Goal: Task Accomplishment & Management: Complete application form

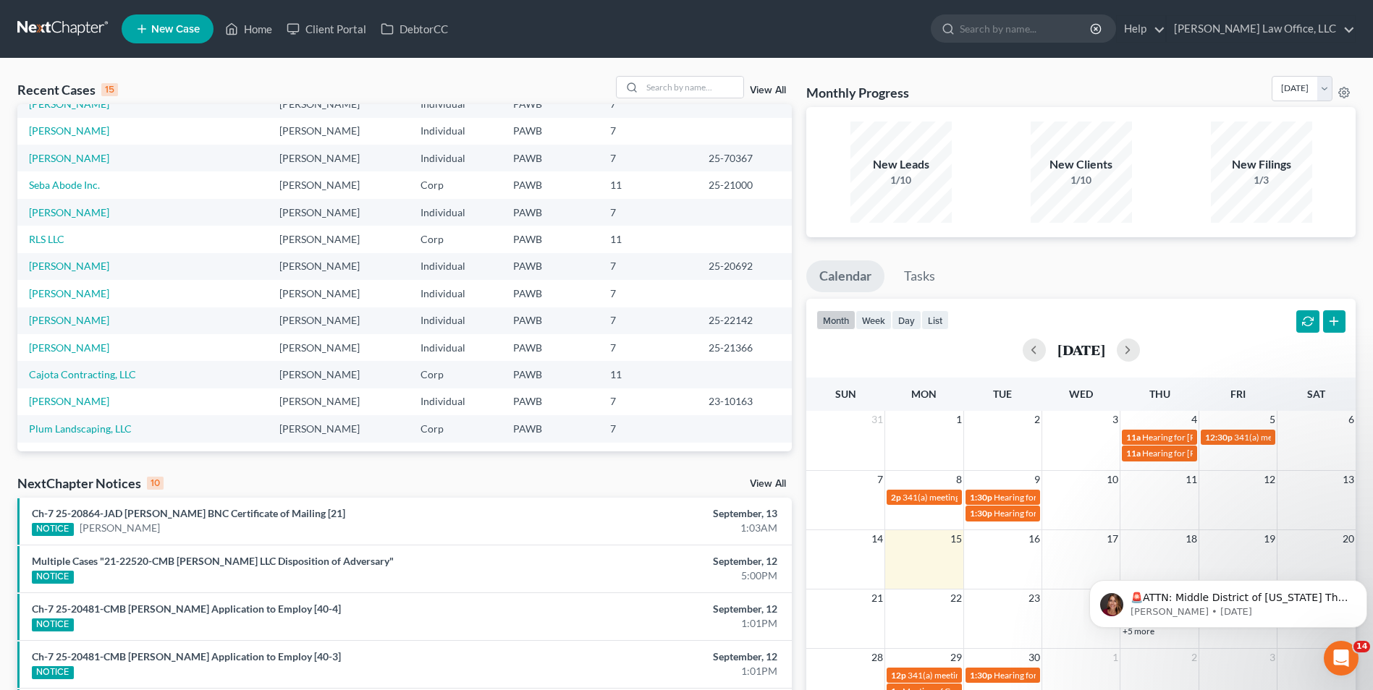
scroll to position [99, 0]
click at [691, 87] on input "search" at bounding box center [692, 87] width 101 height 21
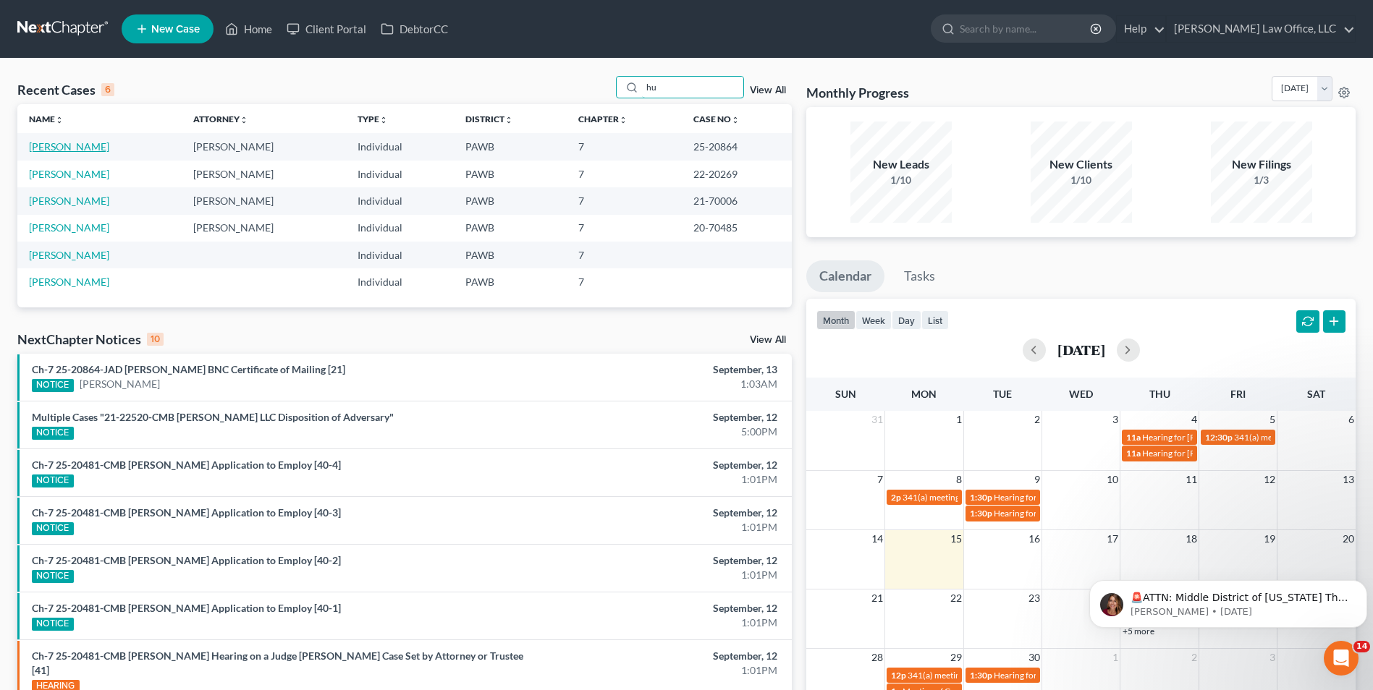
type input "hu"
click at [68, 148] on link "[PERSON_NAME]" at bounding box center [69, 146] width 80 height 12
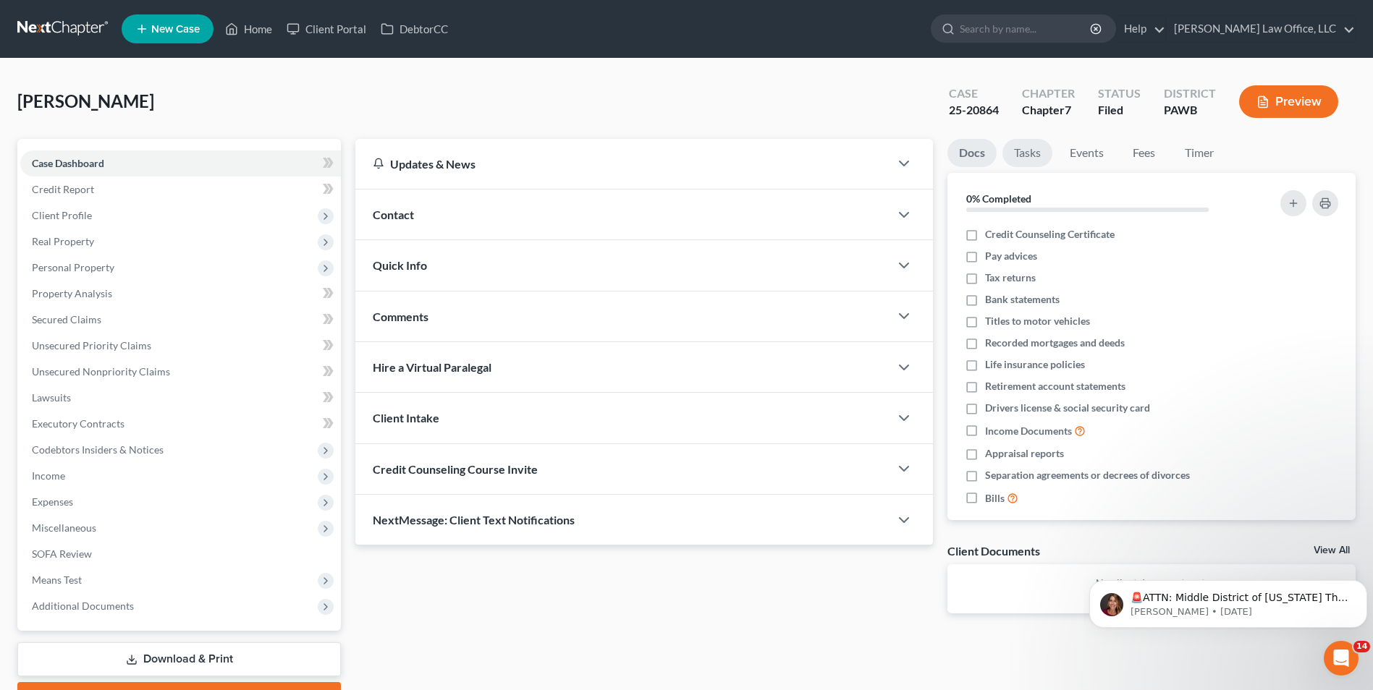
click at [1036, 153] on link "Tasks" at bounding box center [1027, 153] width 50 height 28
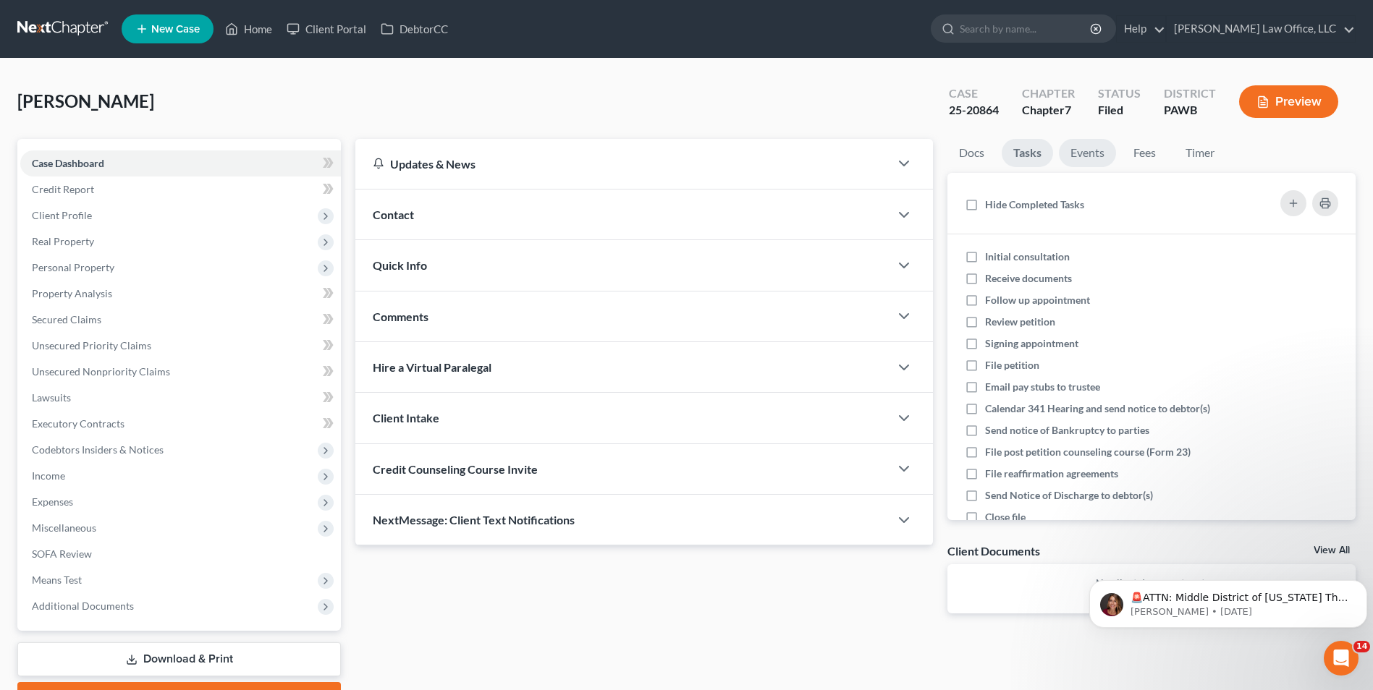
click at [1093, 151] on link "Events" at bounding box center [1087, 153] width 57 height 28
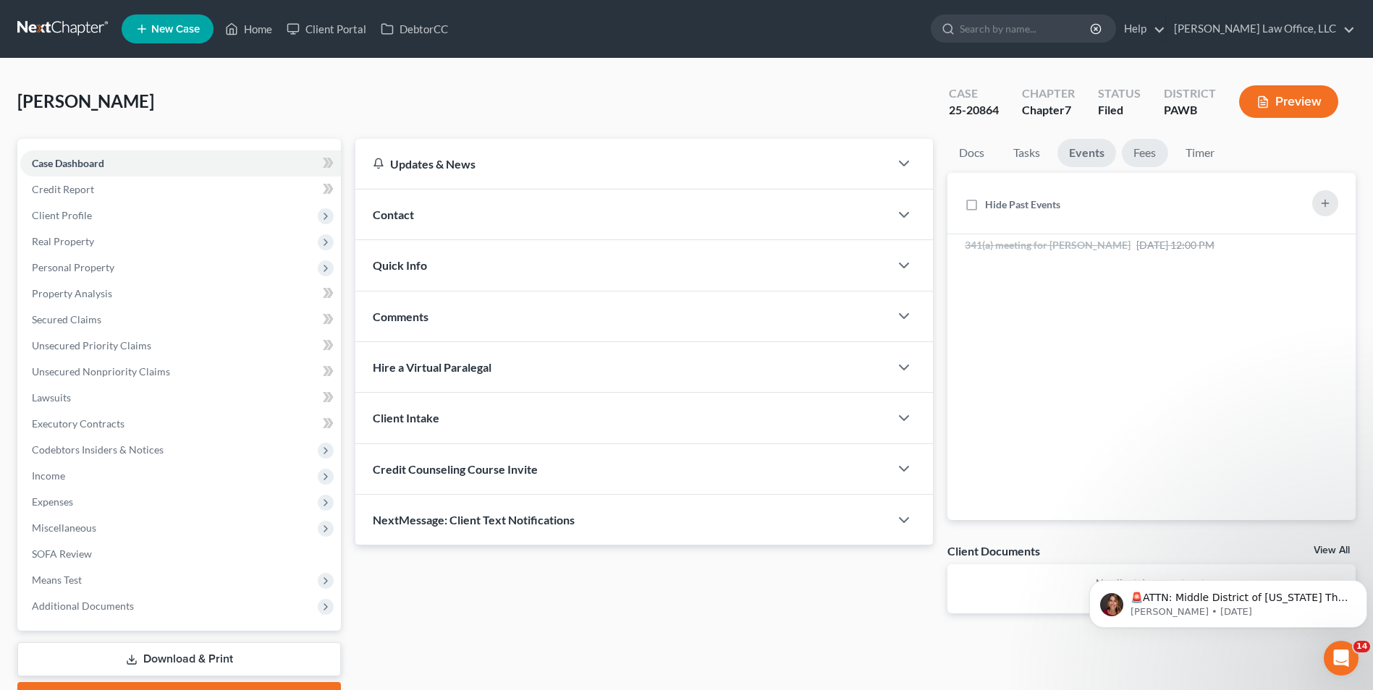
click at [1148, 152] on link "Fees" at bounding box center [1145, 153] width 46 height 28
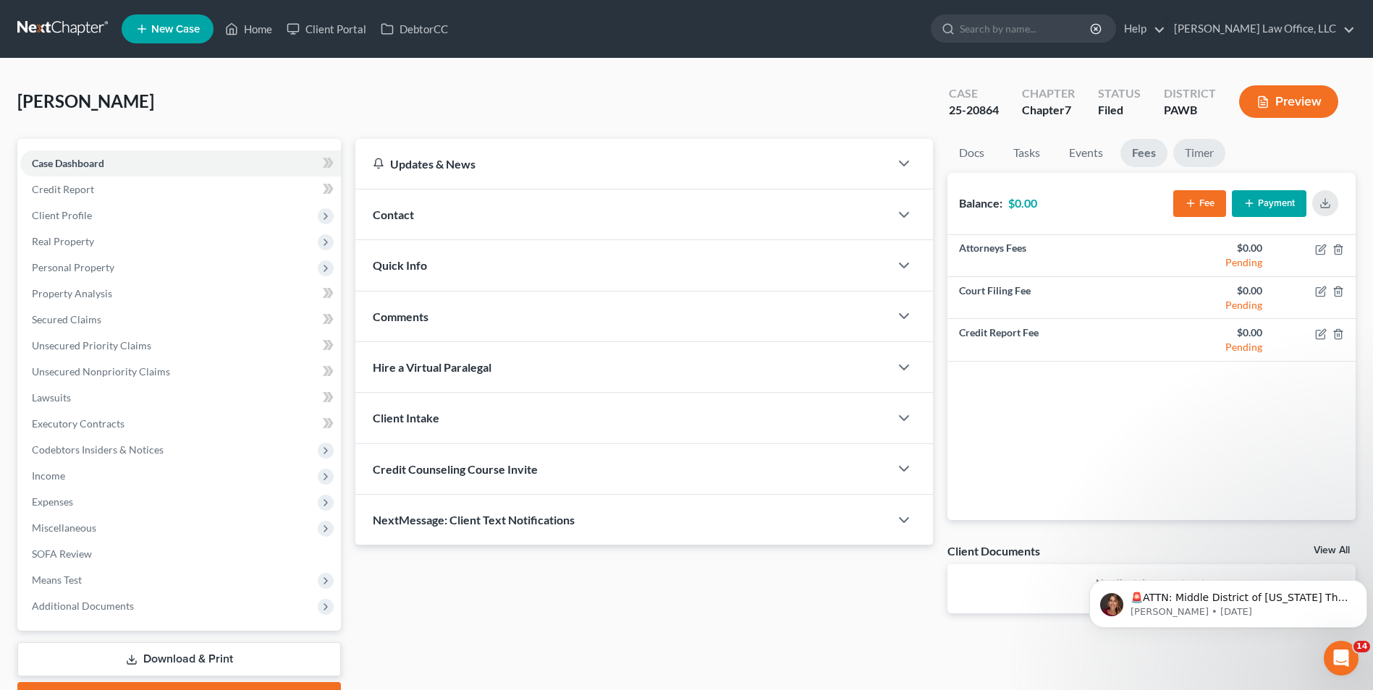
click at [1204, 153] on link "Timer" at bounding box center [1199, 153] width 52 height 28
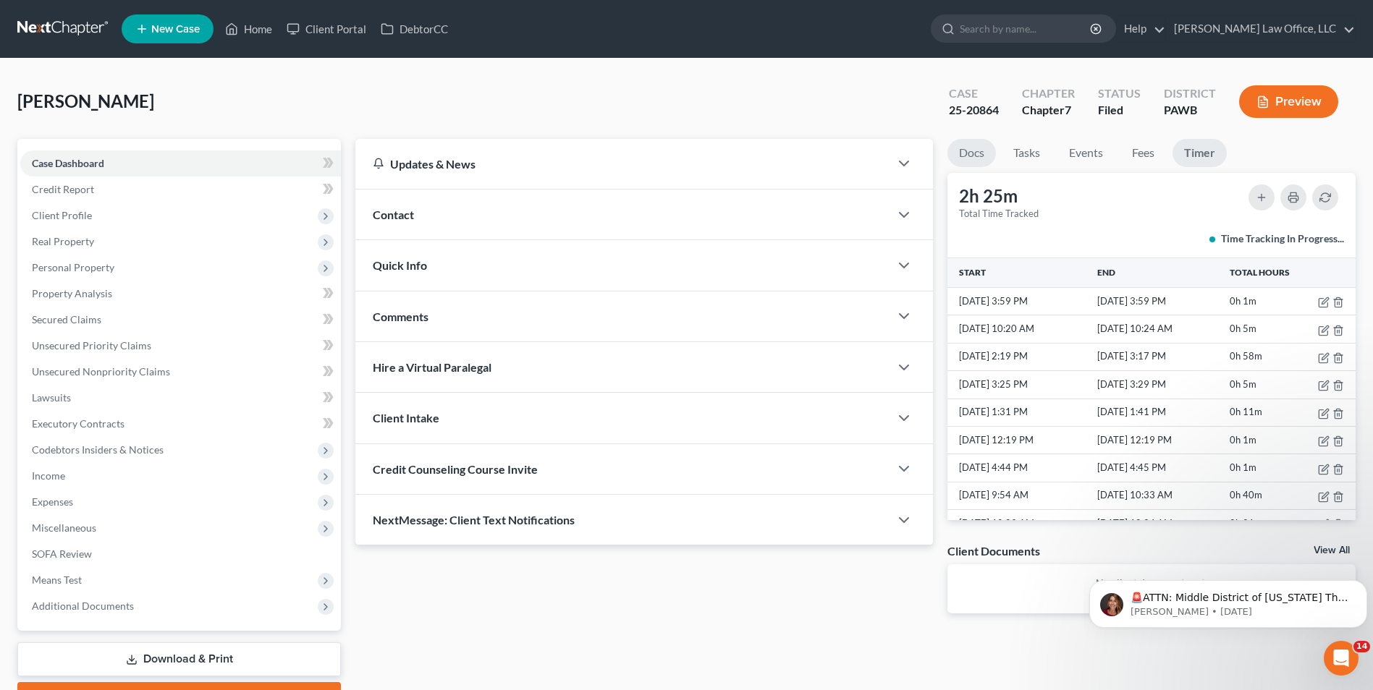
click at [980, 157] on link "Docs" at bounding box center [971, 153] width 48 height 28
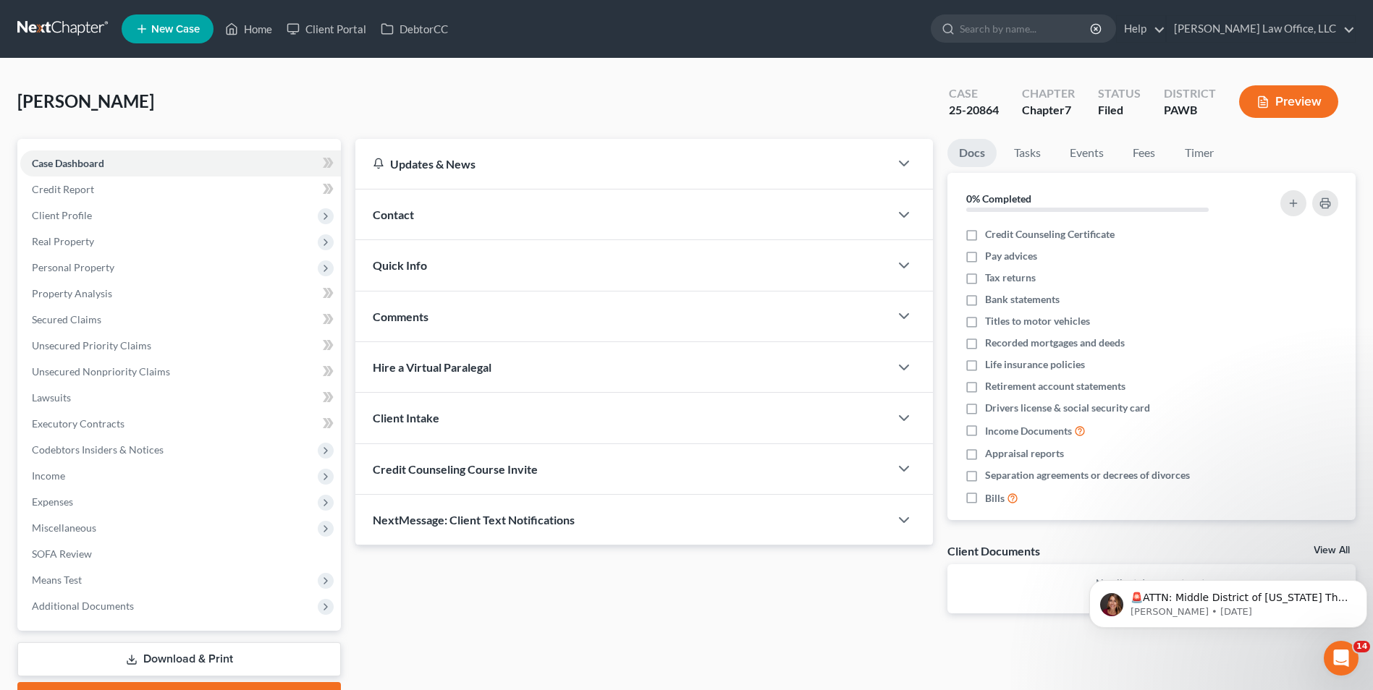
click at [537, 267] on div "Quick Info" at bounding box center [622, 265] width 534 height 50
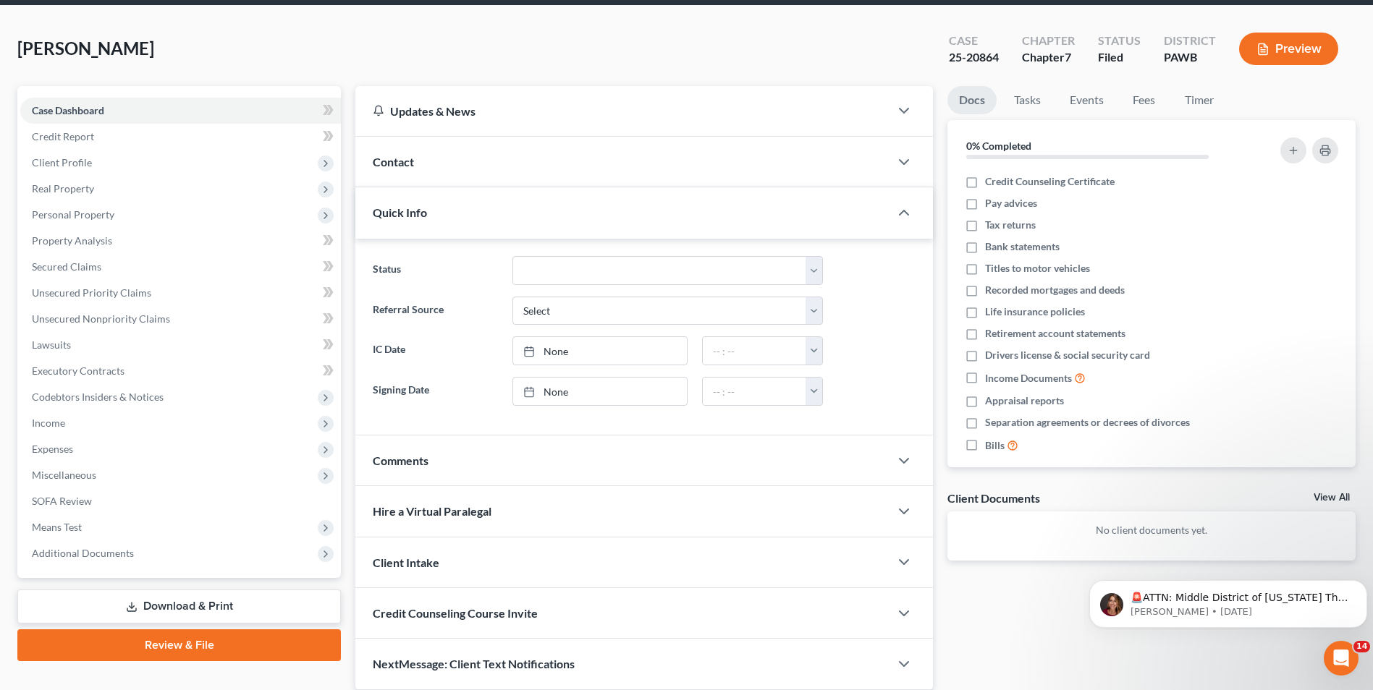
scroll to position [108, 0]
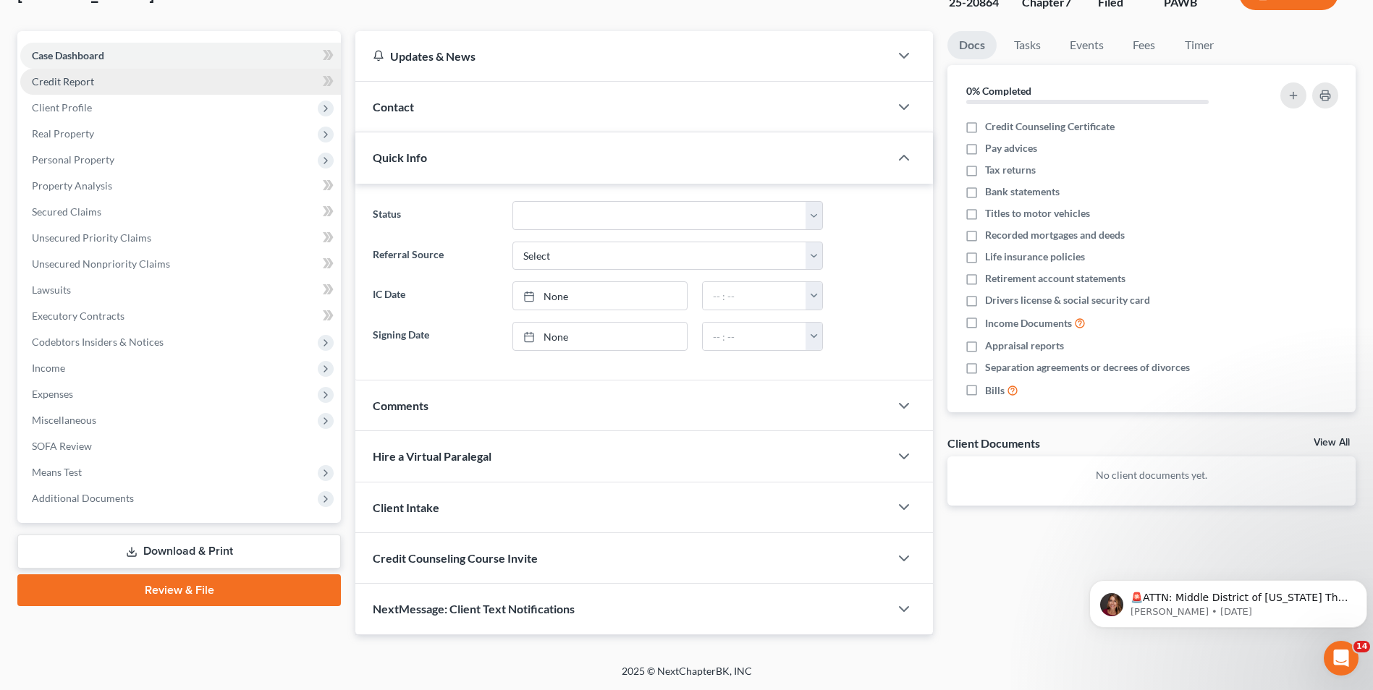
click at [58, 89] on link "Credit Report" at bounding box center [180, 82] width 321 height 26
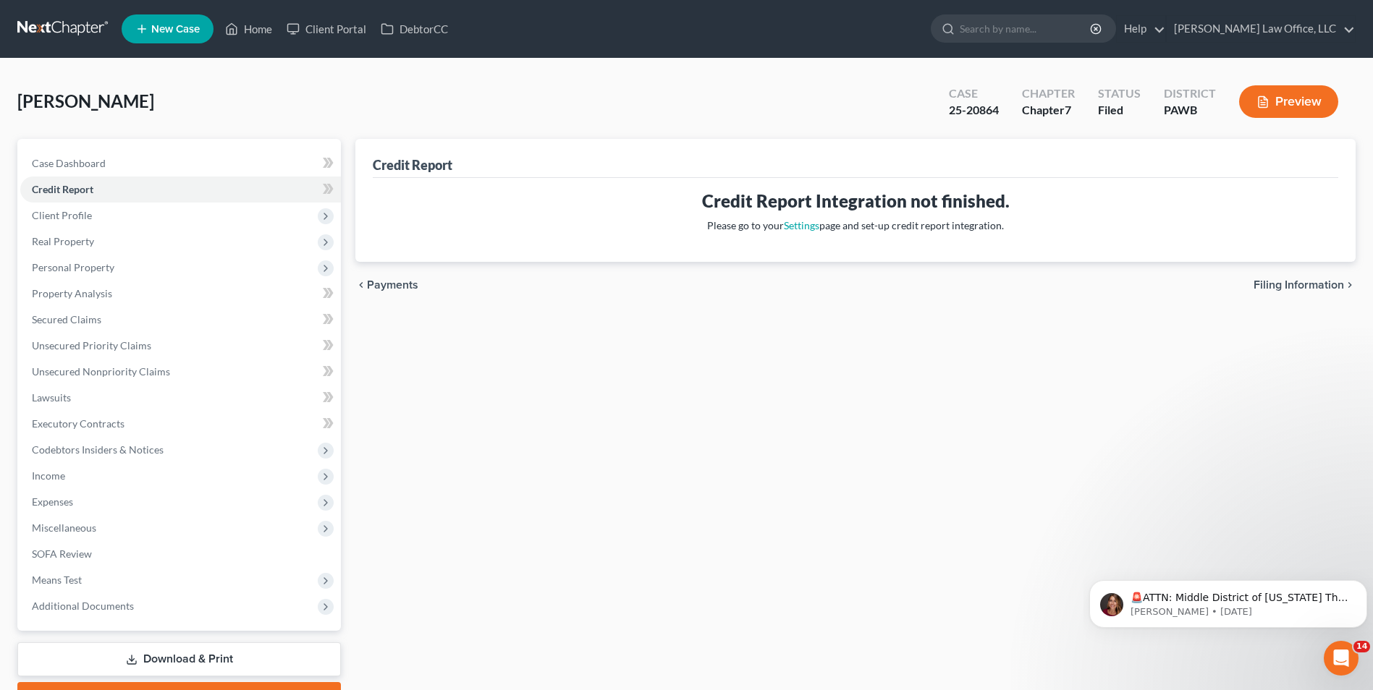
click at [55, 31] on link at bounding box center [63, 29] width 93 height 26
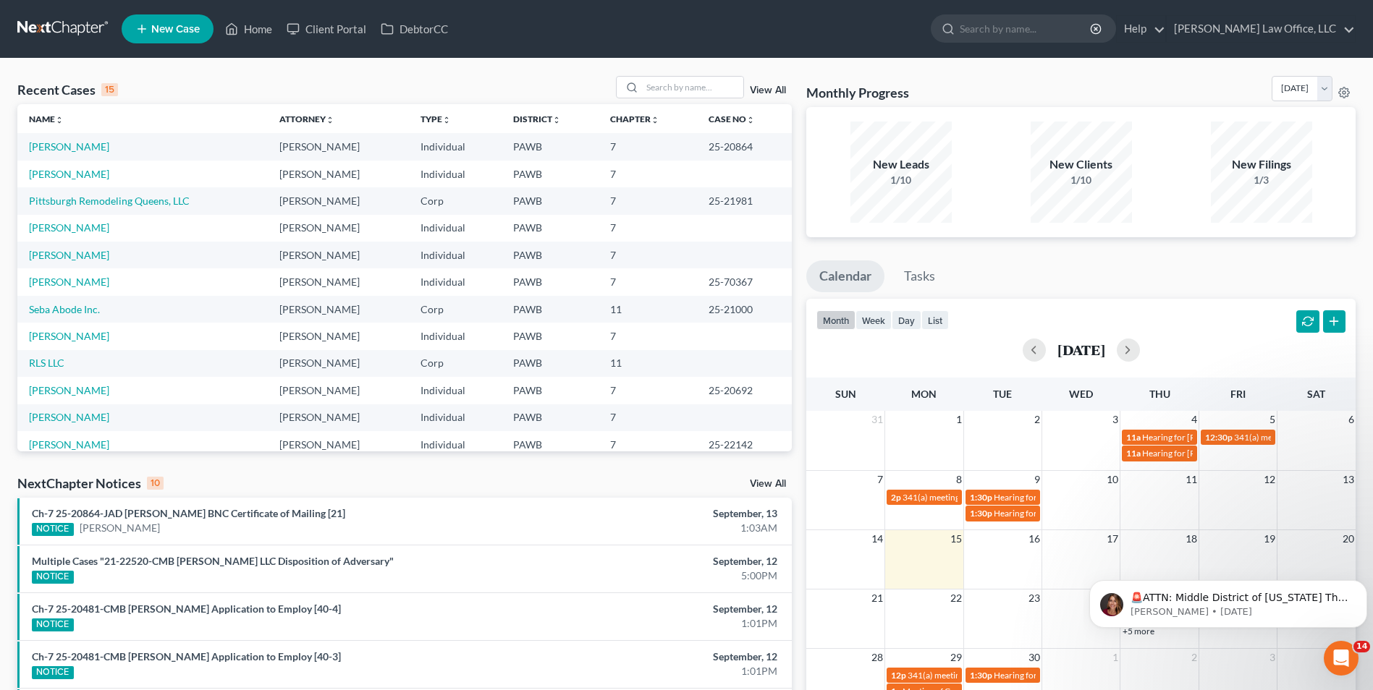
click at [761, 486] on link "View All" at bounding box center [768, 484] width 36 height 10
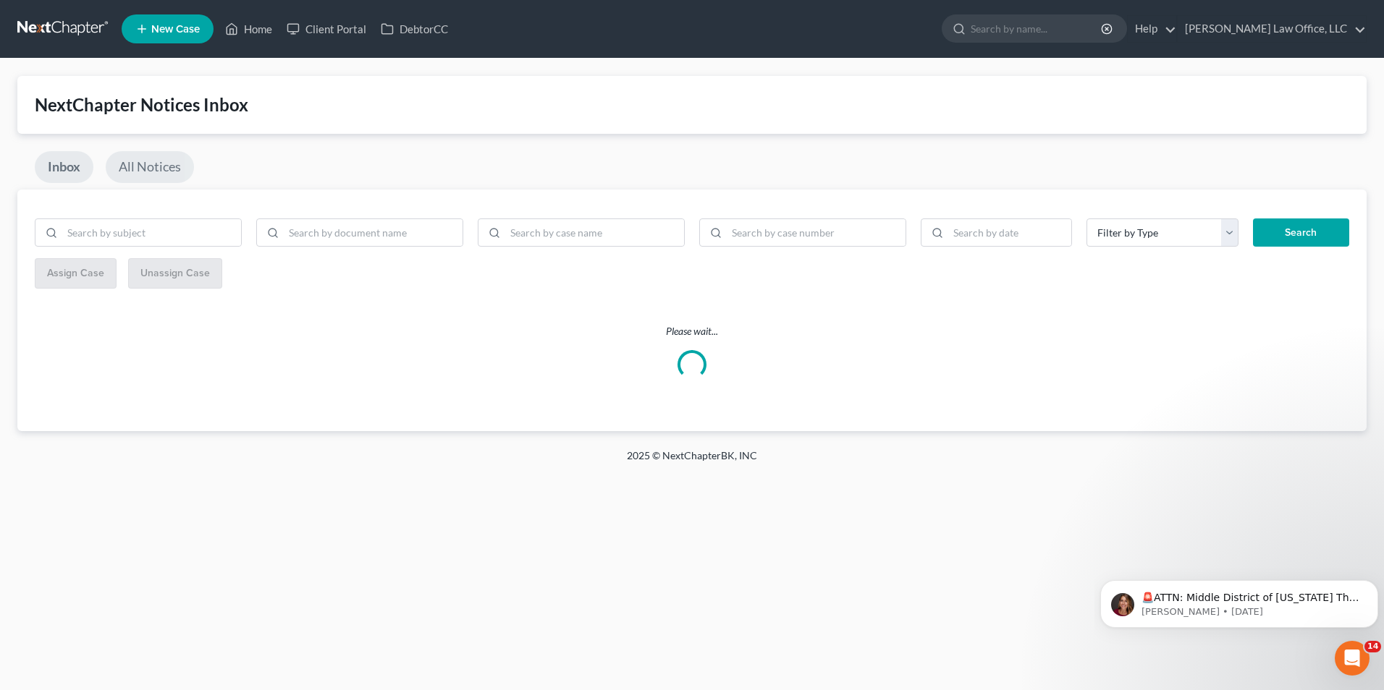
click at [184, 169] on link "All Notices" at bounding box center [150, 167] width 88 height 32
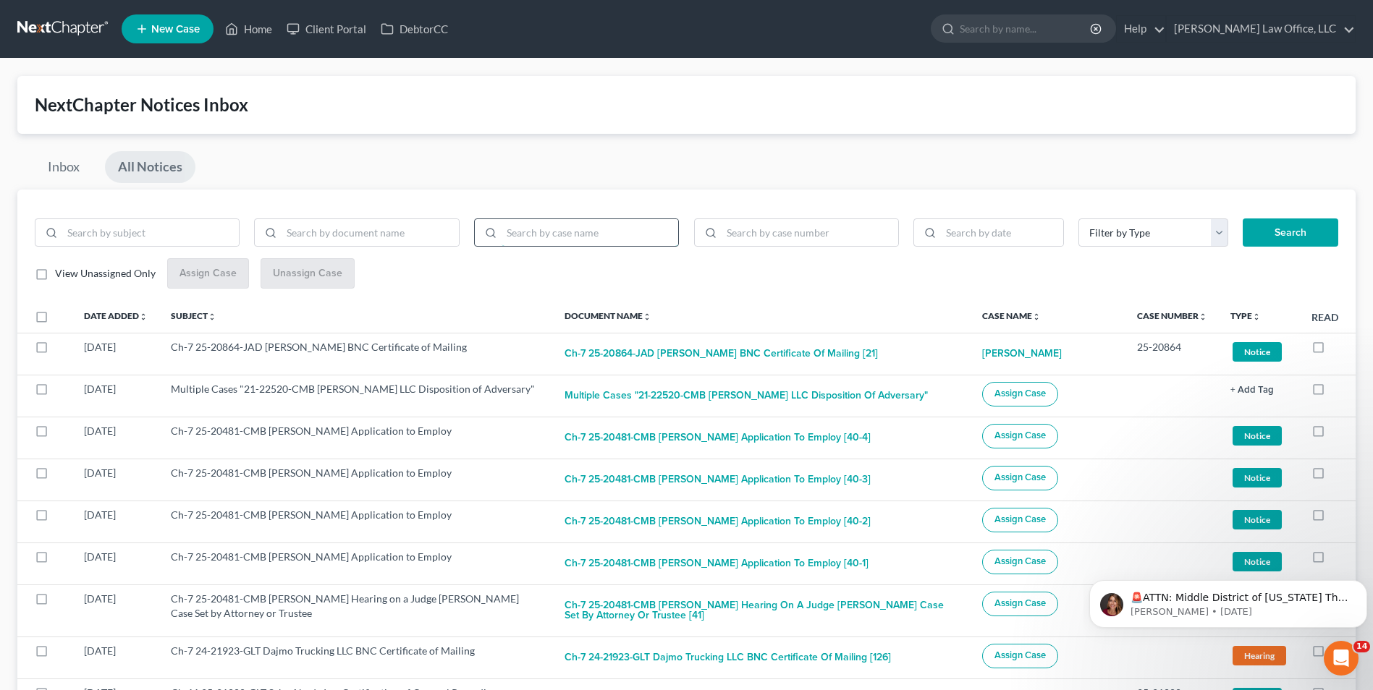
click at [614, 237] on input "search" at bounding box center [590, 233] width 177 height 28
type input "Huynh"
click at [1243, 219] on button "Search" at bounding box center [1291, 233] width 96 height 29
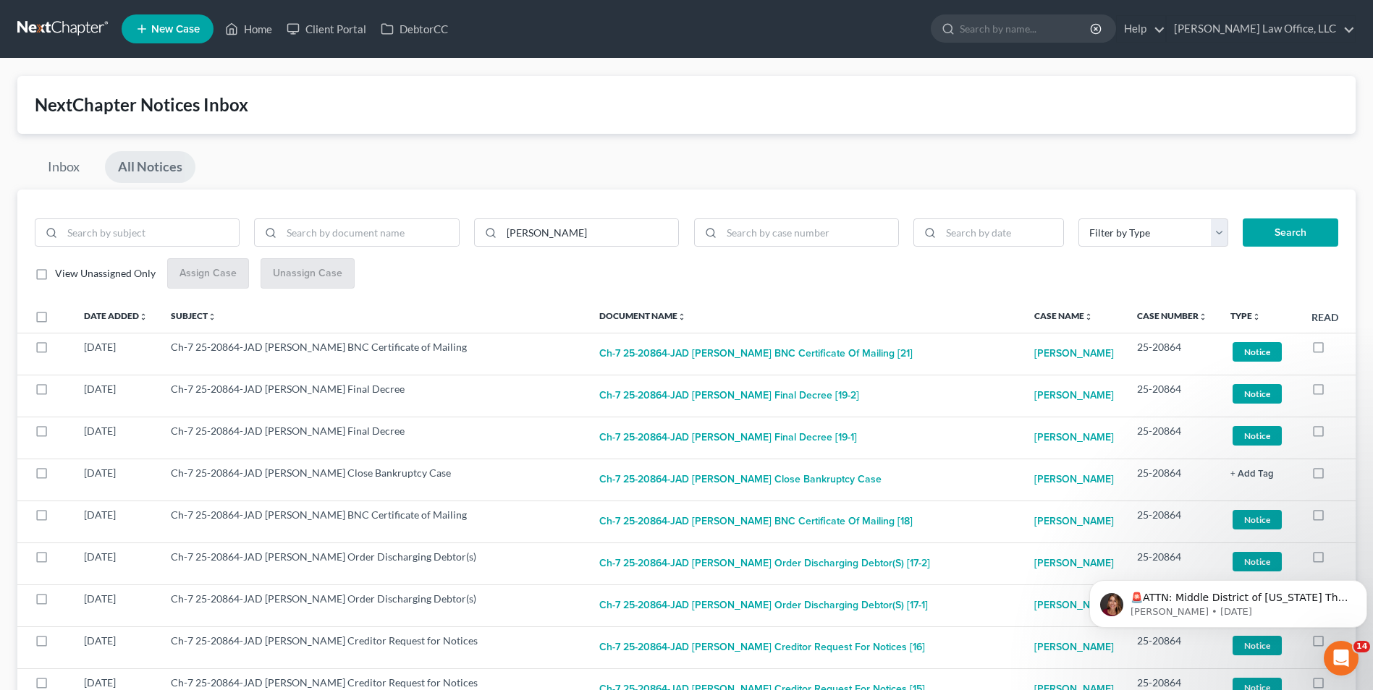
click at [25, 28] on link at bounding box center [63, 29] width 93 height 26
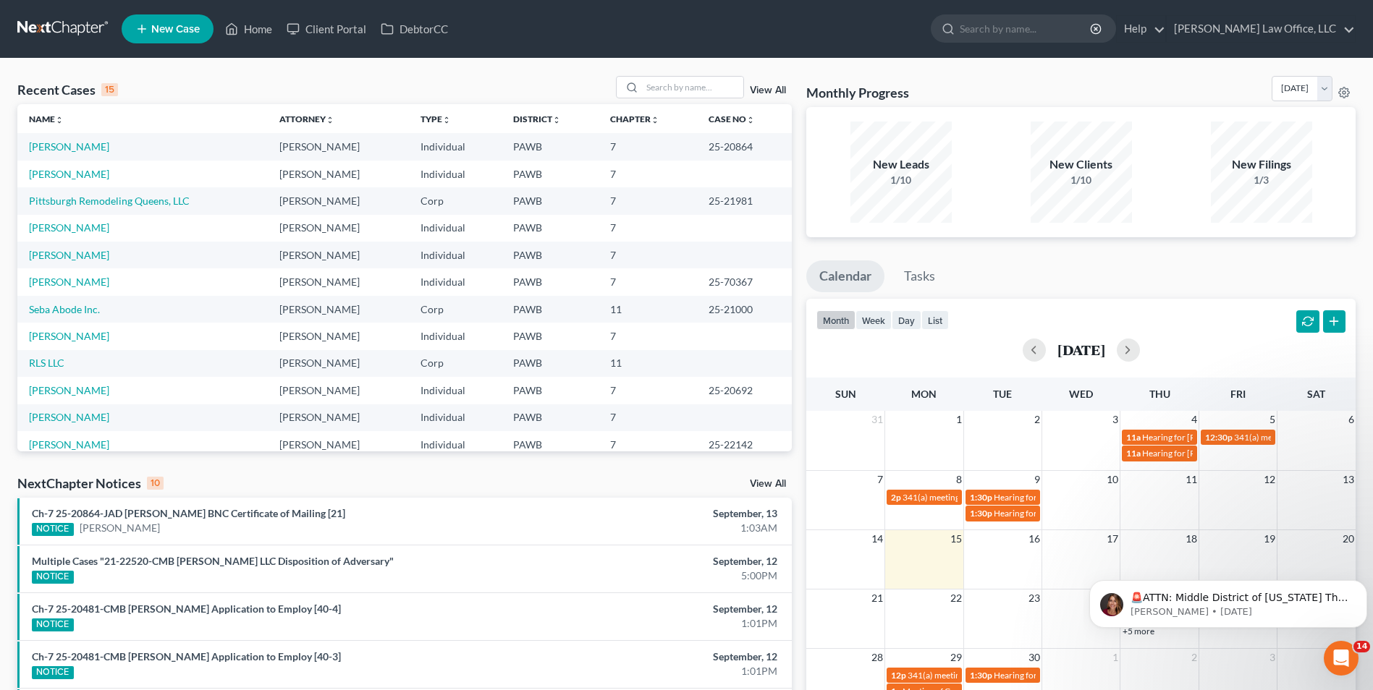
click at [98, 243] on td "[PERSON_NAME]" at bounding box center [142, 255] width 250 height 27
click at [92, 255] on link "[PERSON_NAME]" at bounding box center [69, 255] width 80 height 12
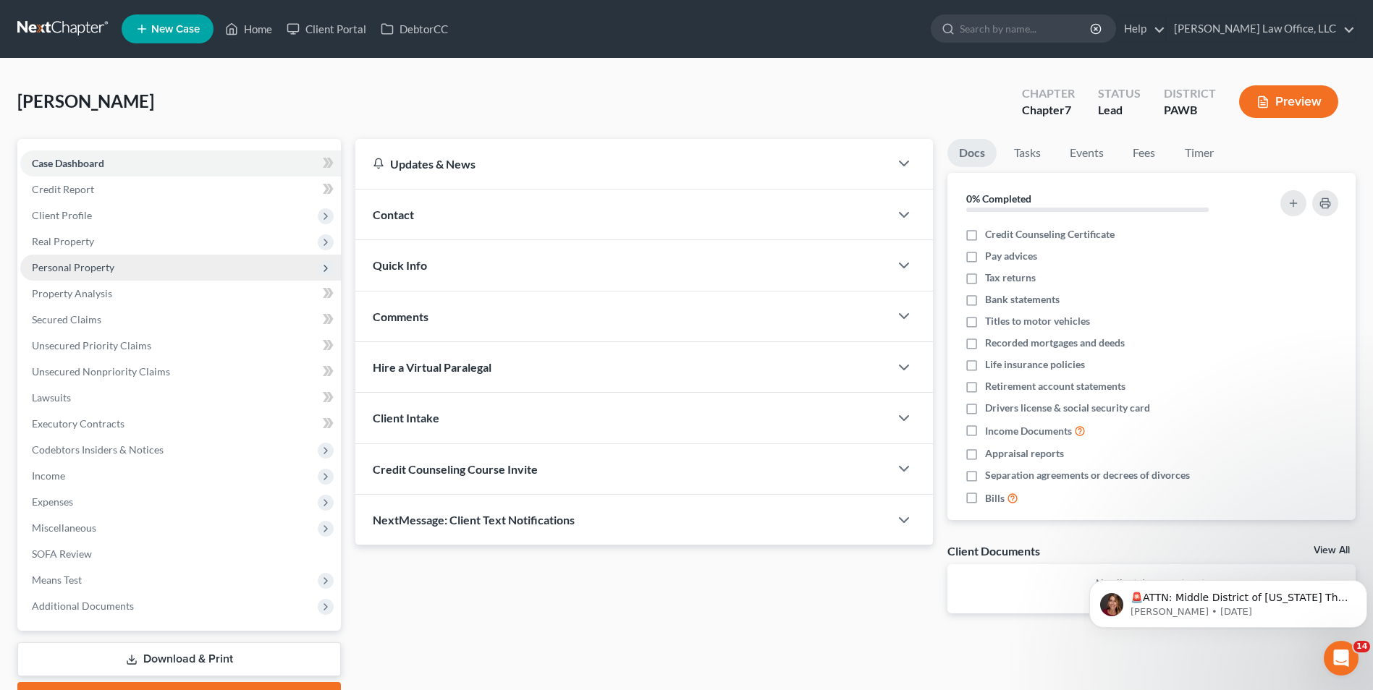
click at [92, 258] on span "Personal Property" at bounding box center [180, 268] width 321 height 26
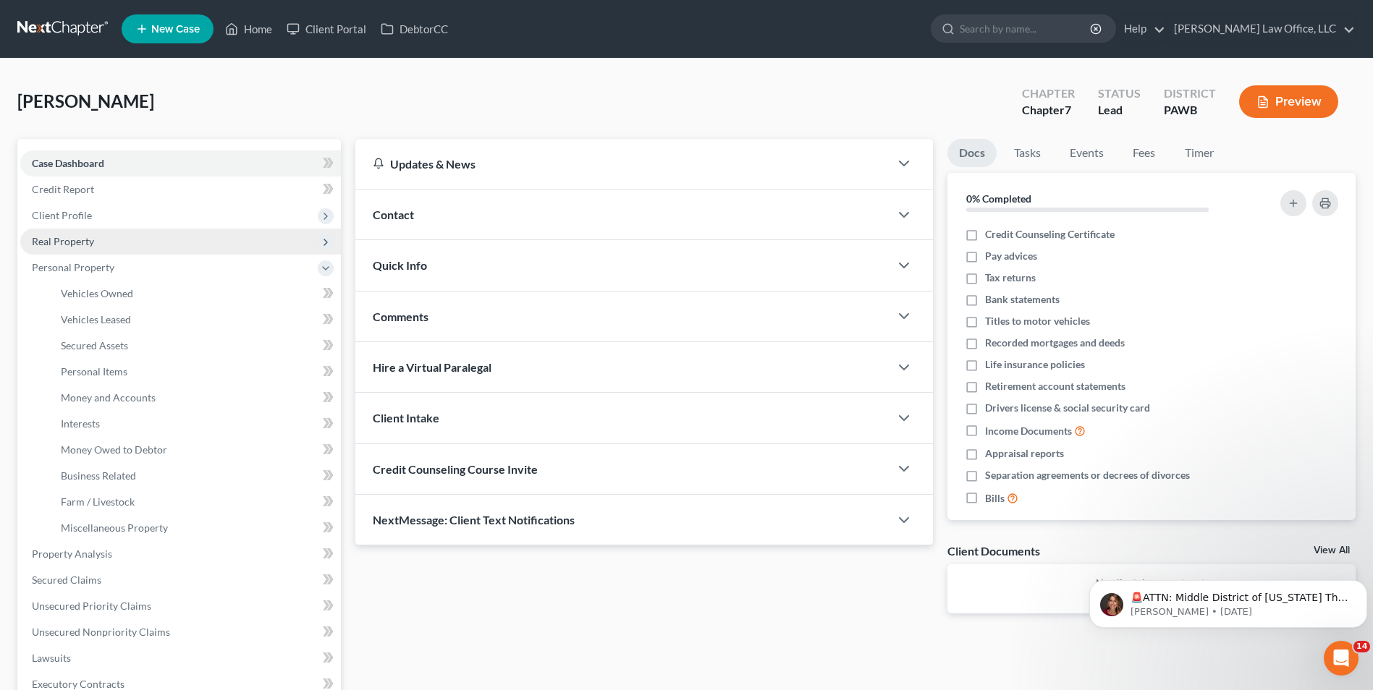
click at [96, 247] on span "Real Property" at bounding box center [180, 242] width 321 height 26
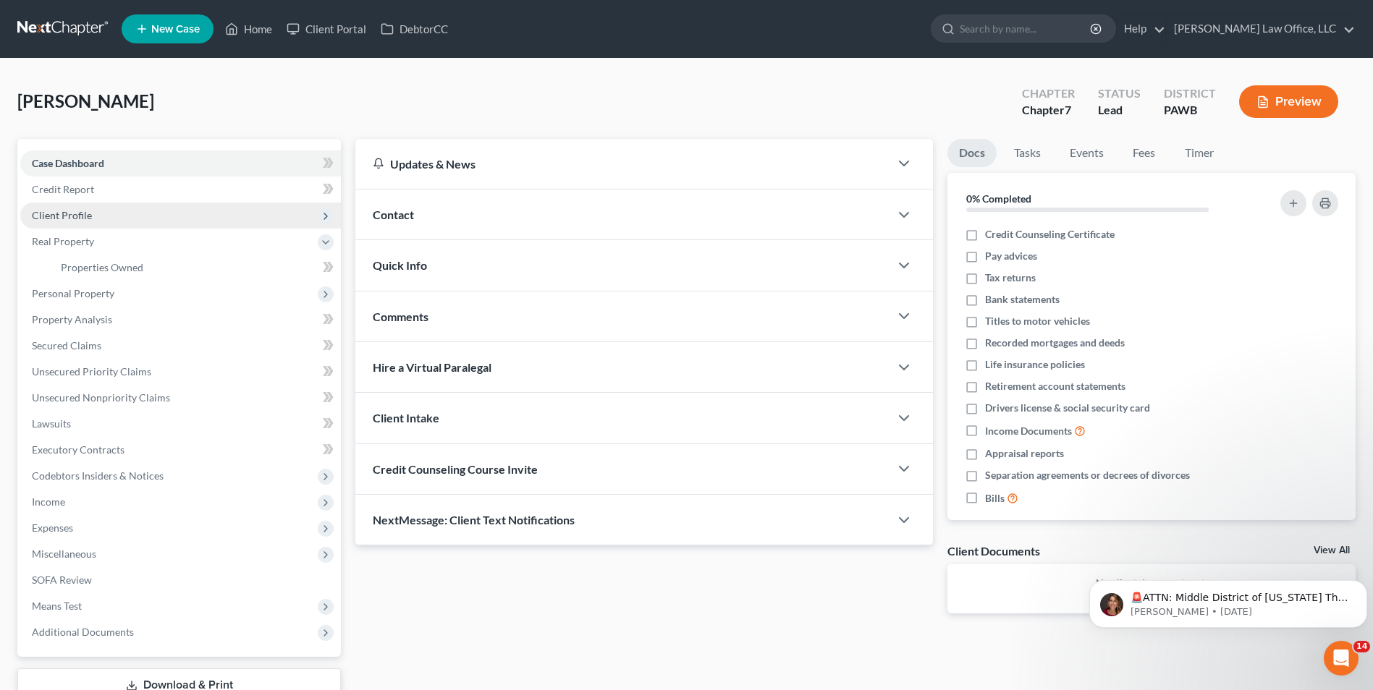
click at [86, 216] on span "Client Profile" at bounding box center [62, 215] width 60 height 12
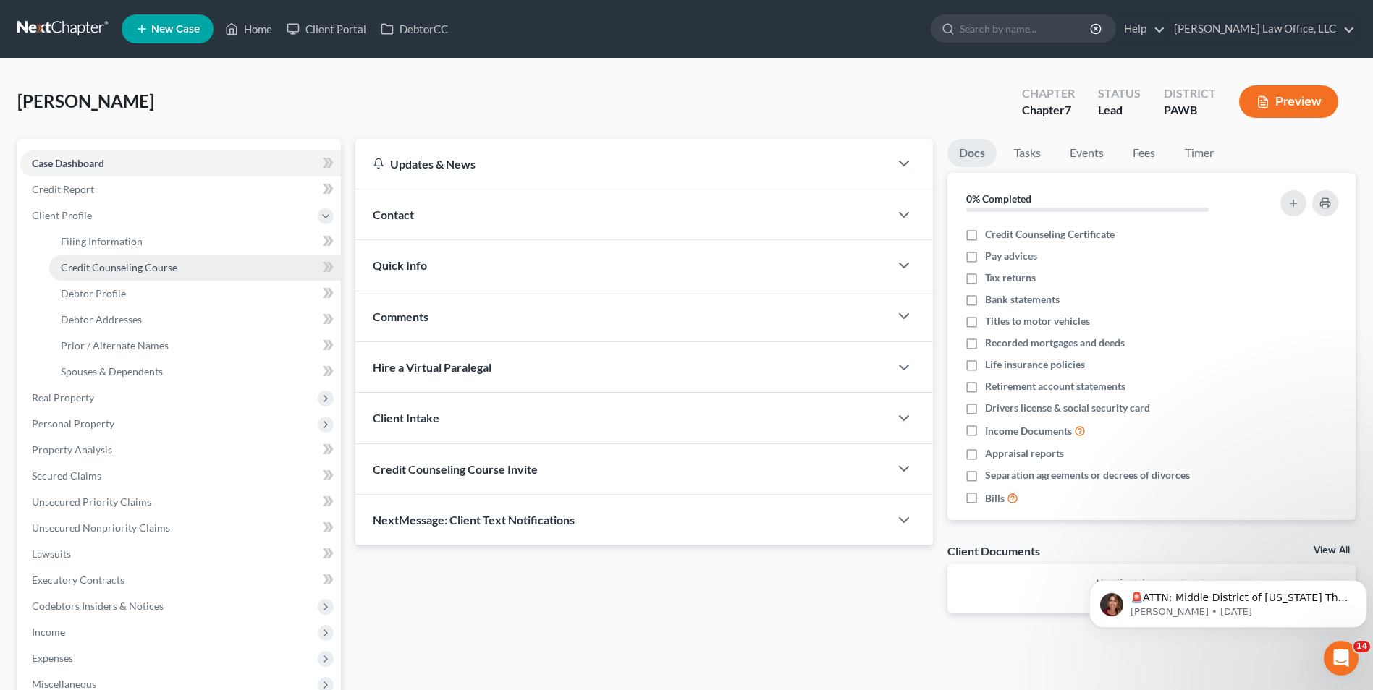
drag, startPoint x: 143, startPoint y: 263, endPoint x: 164, endPoint y: 274, distance: 23.3
click at [144, 263] on span "Credit Counseling Course" at bounding box center [119, 267] width 117 height 12
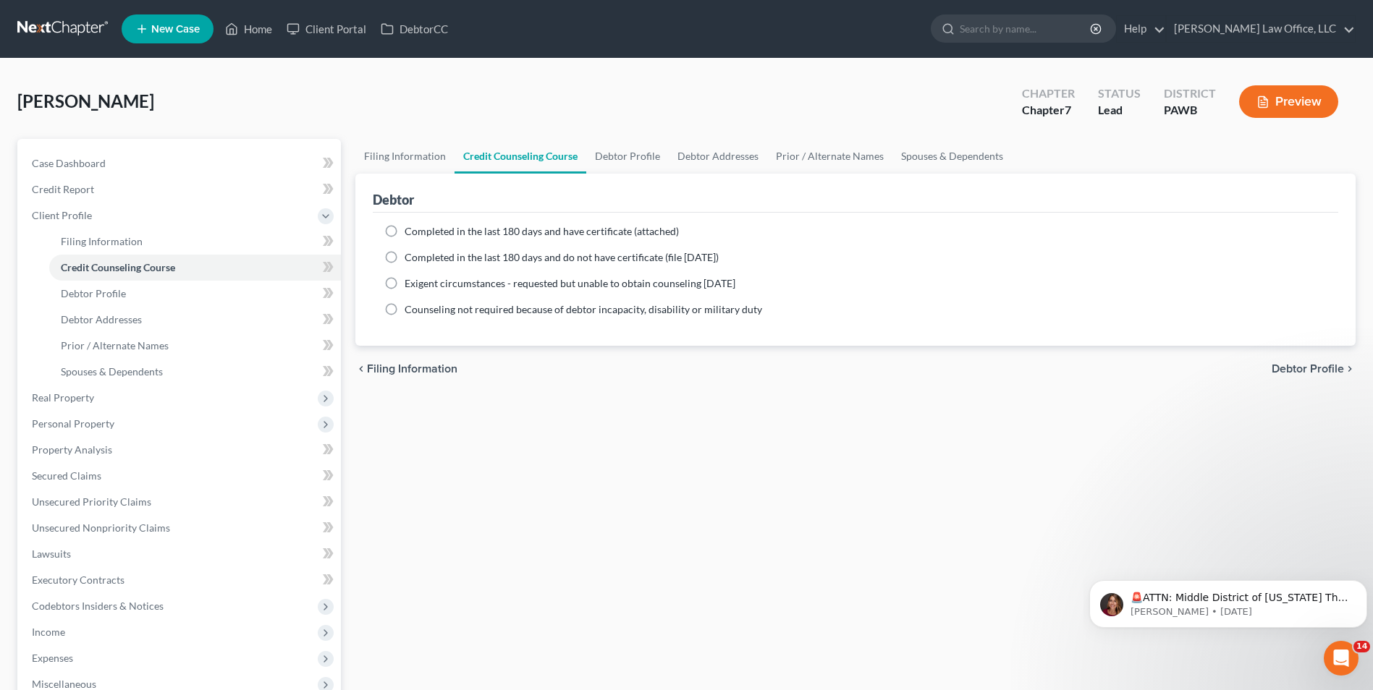
click at [405, 233] on label "Completed in the last 180 days and have certificate (attached)" at bounding box center [542, 231] width 274 height 14
click at [410, 233] on input "Completed in the last 180 days and have certificate (attached)" at bounding box center [414, 228] width 9 height 9
radio input "true"
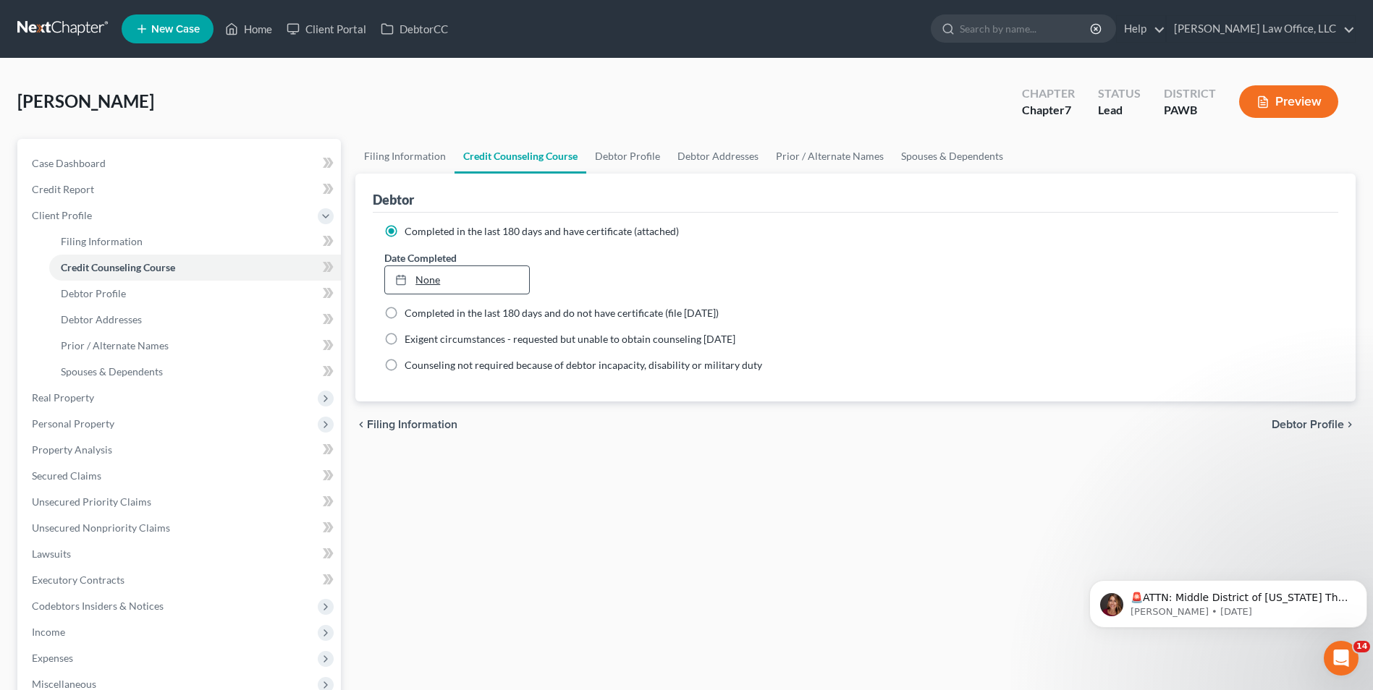
click at [472, 287] on link "None" at bounding box center [456, 280] width 143 height 28
type input "[DATE]"
click at [1323, 425] on span "Debtor Profile" at bounding box center [1308, 425] width 72 height 12
select select "0"
select select "3"
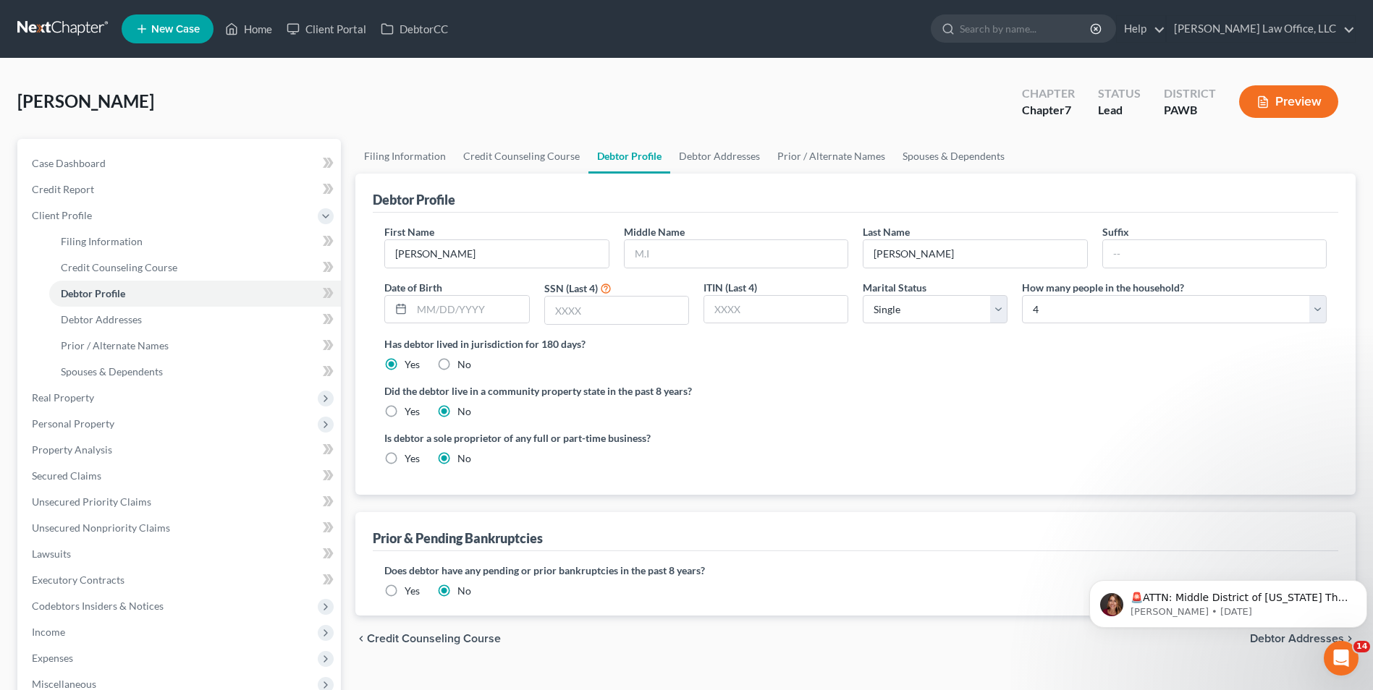
click at [42, 23] on link at bounding box center [63, 29] width 93 height 26
